Goal: Task Accomplishment & Management: Manage account settings

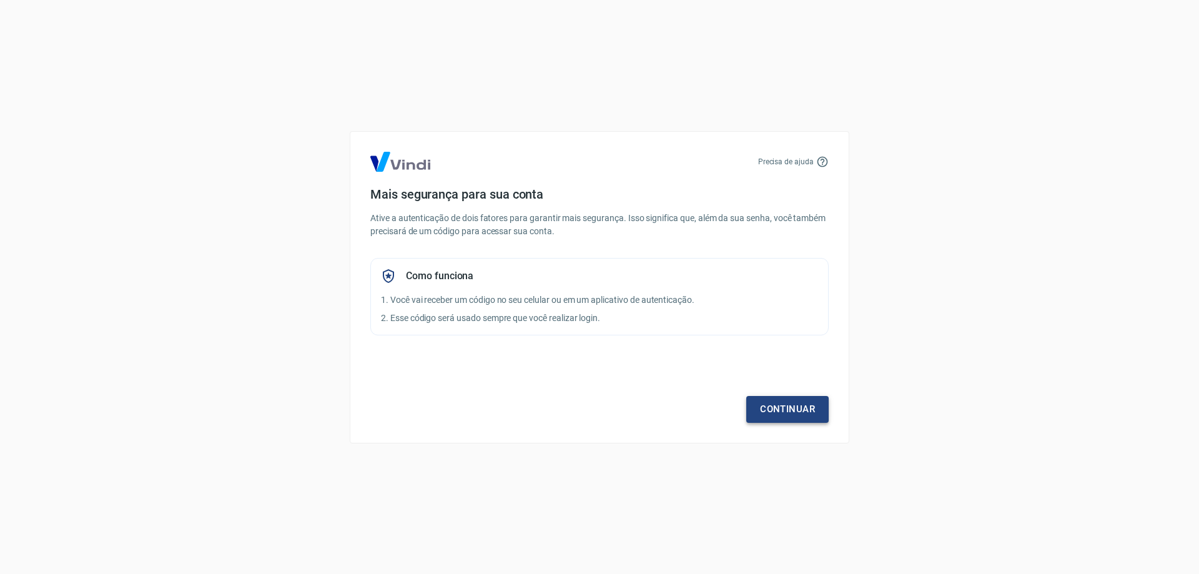
click at [814, 401] on link "Continuar" at bounding box center [787, 409] width 82 height 26
click at [780, 420] on link "Continuar" at bounding box center [787, 409] width 82 height 26
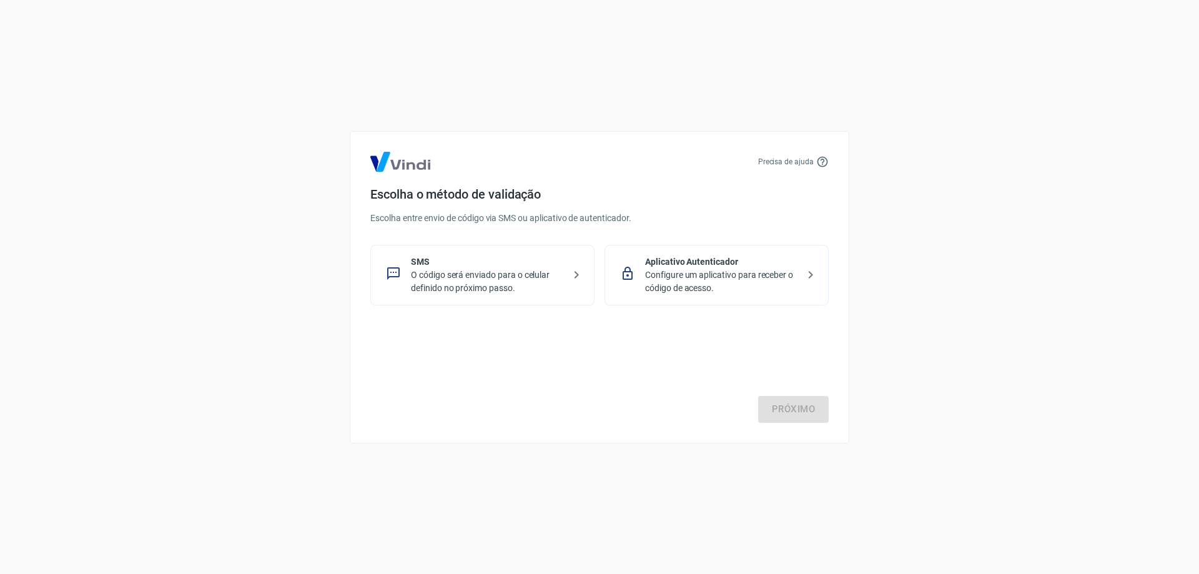
click at [501, 273] on p "O código será enviado para o celular definido no próximo passo." at bounding box center [487, 281] width 153 height 26
click at [482, 282] on p "O código será enviado para o celular definido no próximo passo." at bounding box center [487, 281] width 153 height 26
click at [733, 340] on div "Próximo" at bounding box center [599, 371] width 458 height 102
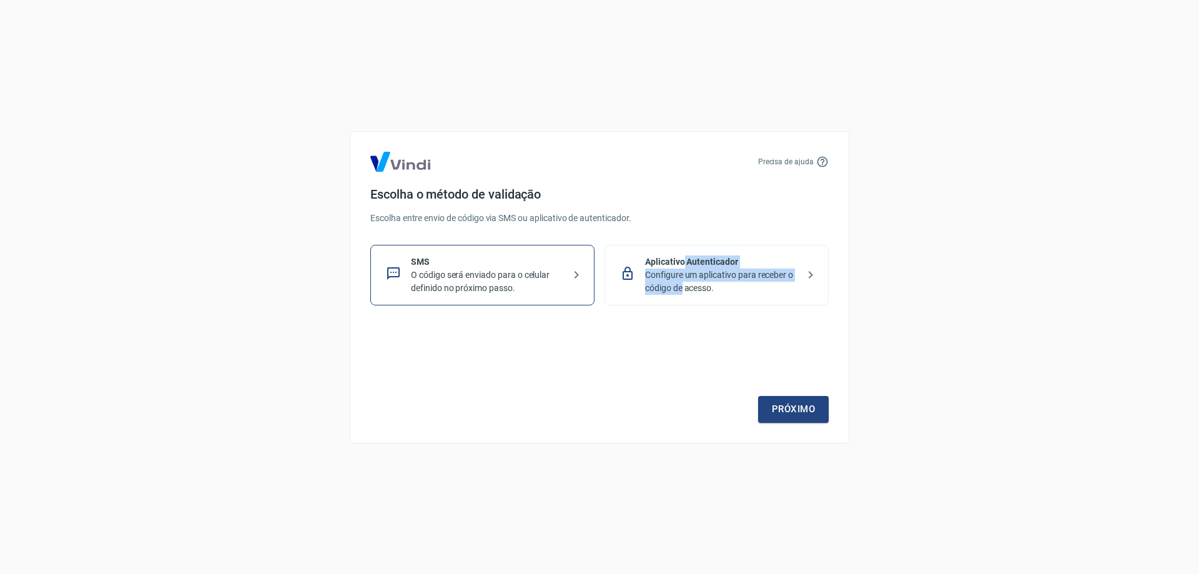
drag, startPoint x: 683, startPoint y: 266, endPoint x: 683, endPoint y: 290, distance: 23.7
click at [683, 289] on div "Aplicativo Autenticador Configure um aplicativo para receber o código de acesso." at bounding box center [721, 274] width 153 height 39
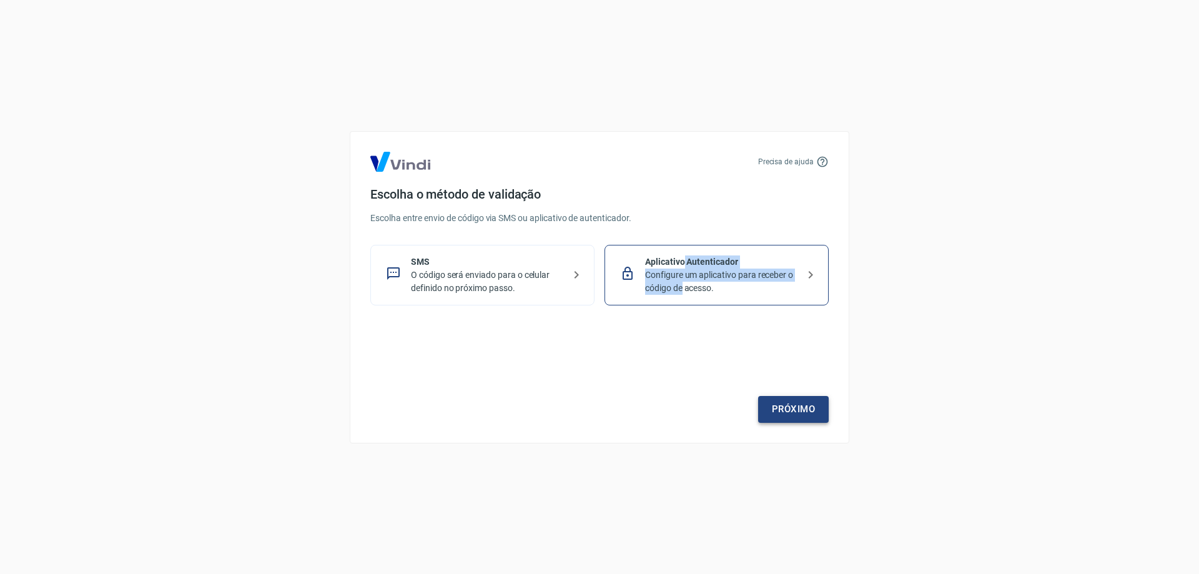
click at [802, 414] on link "Próximo" at bounding box center [793, 409] width 71 height 26
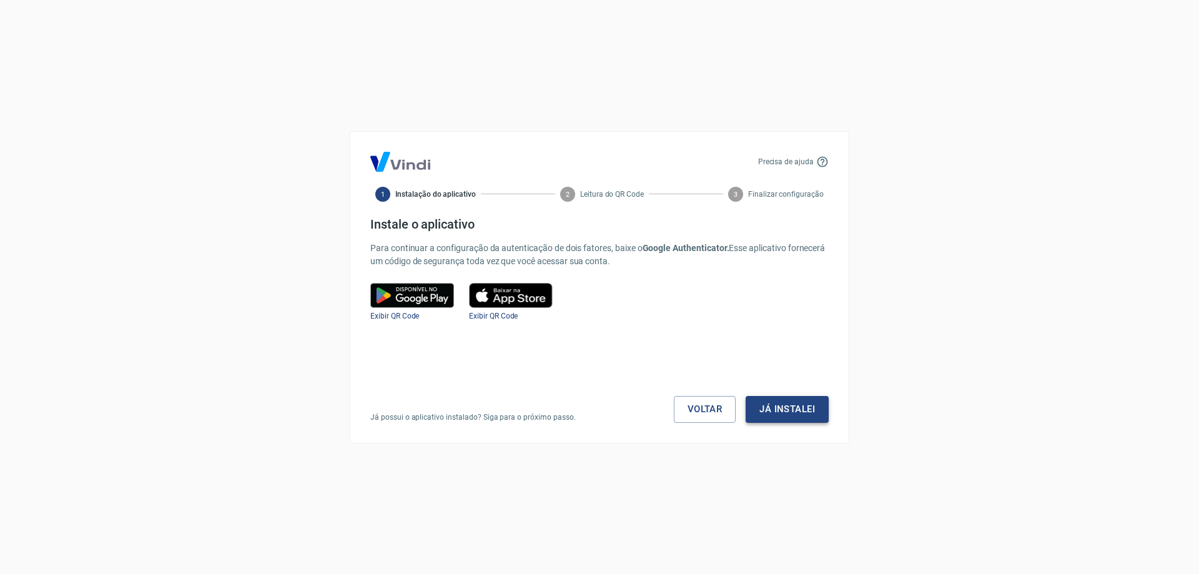
click at [775, 405] on button "Já instalei" at bounding box center [786, 409] width 83 height 26
